Goal: Information Seeking & Learning: Understand process/instructions

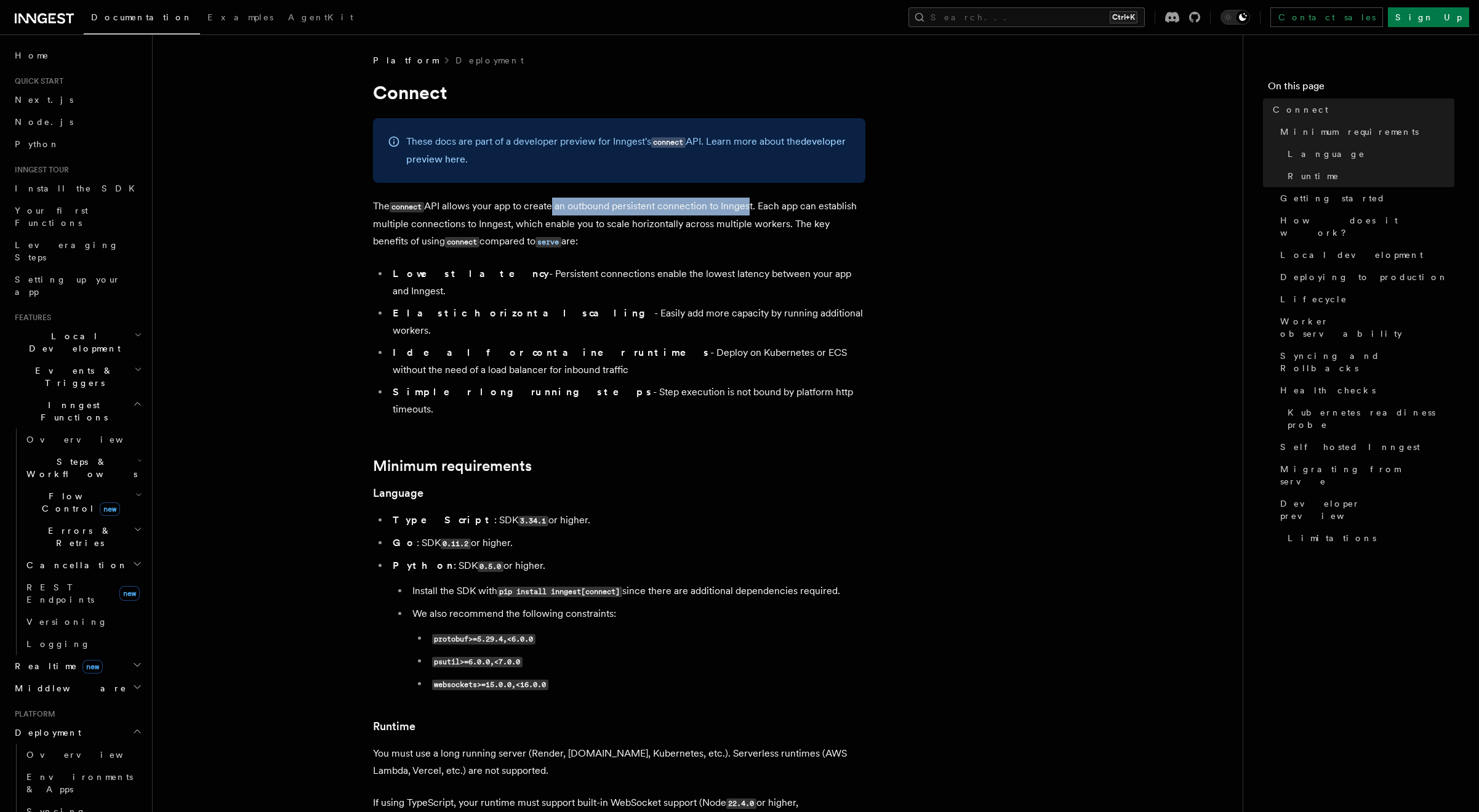
drag, startPoint x: 551, startPoint y: 211, endPoint x: 752, endPoint y: 205, distance: 201.1
click at [752, 205] on p "The connect API allows your app to create an outbound persistent connection to …" at bounding box center [619, 223] width 493 height 53
drag, startPoint x: 737, startPoint y: 207, endPoint x: 452, endPoint y: 209, distance: 285.0
click at [452, 209] on p "The connect API allows your app to create an outbound persistent connection to …" at bounding box center [619, 223] width 493 height 53
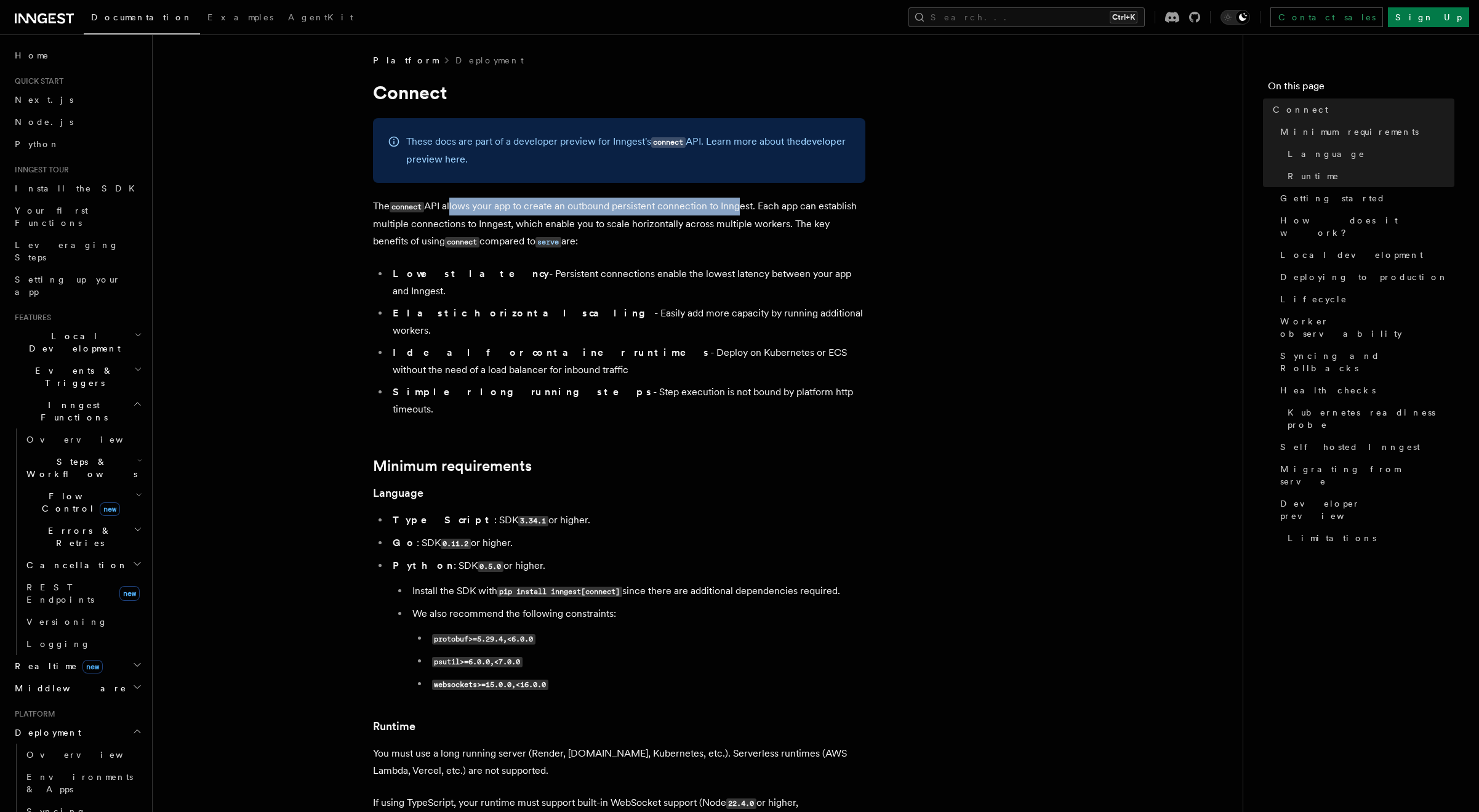
click at [452, 209] on p "The connect API allows your app to create an outbound persistent connection to …" at bounding box center [619, 223] width 493 height 53
drag, startPoint x: 508, startPoint y: 210, endPoint x: 750, endPoint y: 209, distance: 242.0
click at [746, 209] on p "The connect API allows your app to create an outbound persistent connection to …" at bounding box center [619, 223] width 493 height 53
drag, startPoint x: 750, startPoint y: 209, endPoint x: 487, endPoint y: 201, distance: 263.1
click at [487, 201] on p "The connect API allows your app to create an outbound persistent connection to …" at bounding box center [619, 223] width 493 height 53
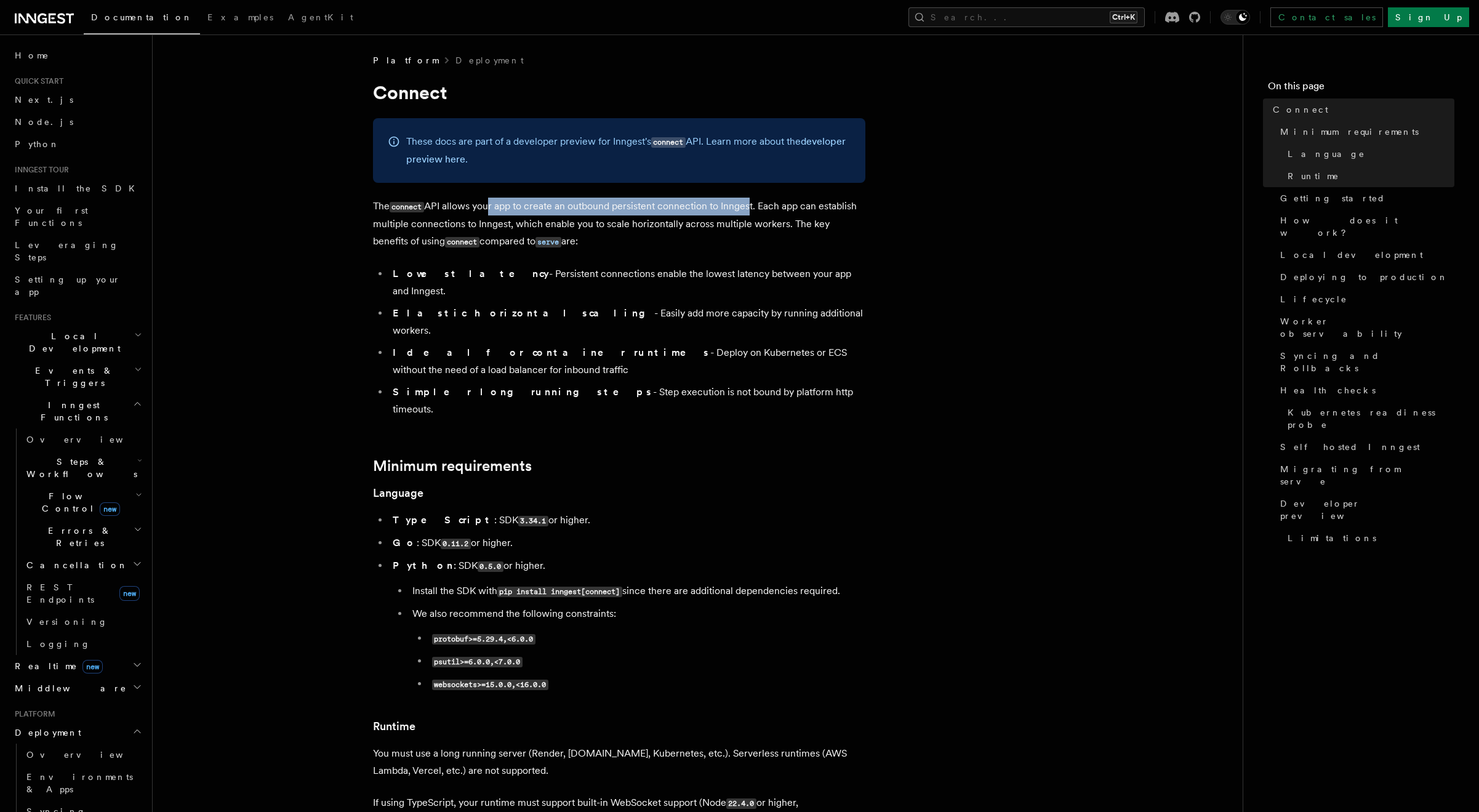
click at [487, 201] on p "The connect API allows your app to create an outbound persistent connection to …" at bounding box center [619, 223] width 493 height 53
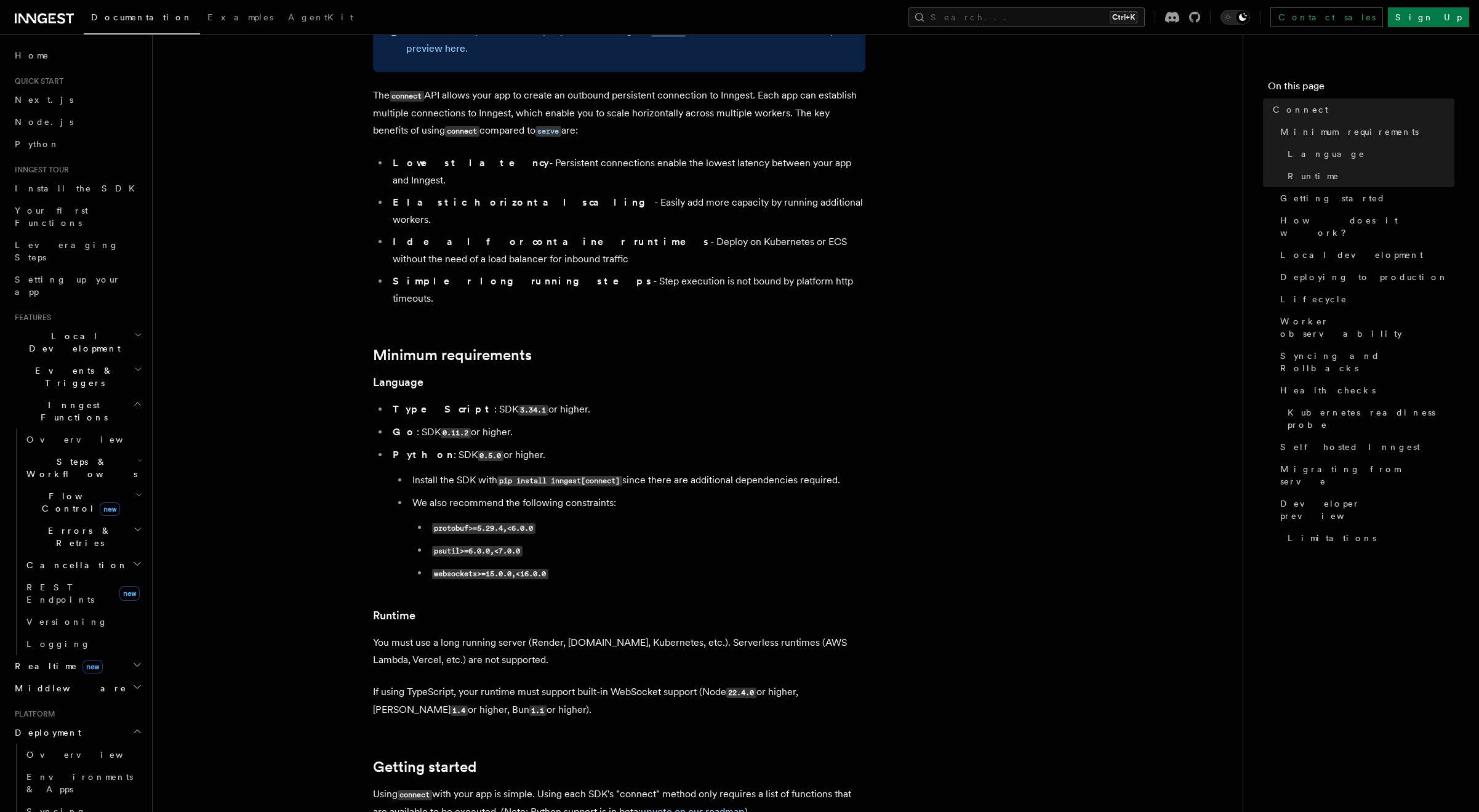
scroll to position [221, 0]
